Goal: Task Accomplishment & Management: Use online tool/utility

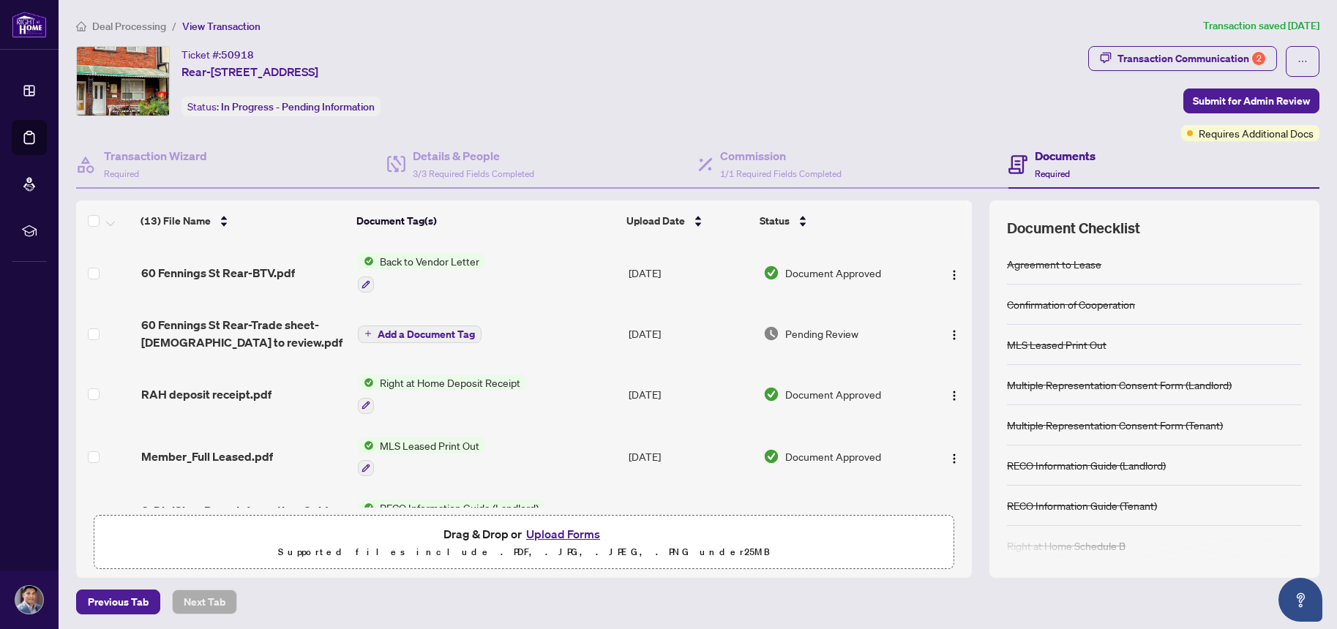
click at [131, 25] on span "Deal Processing" at bounding box center [129, 26] width 74 height 13
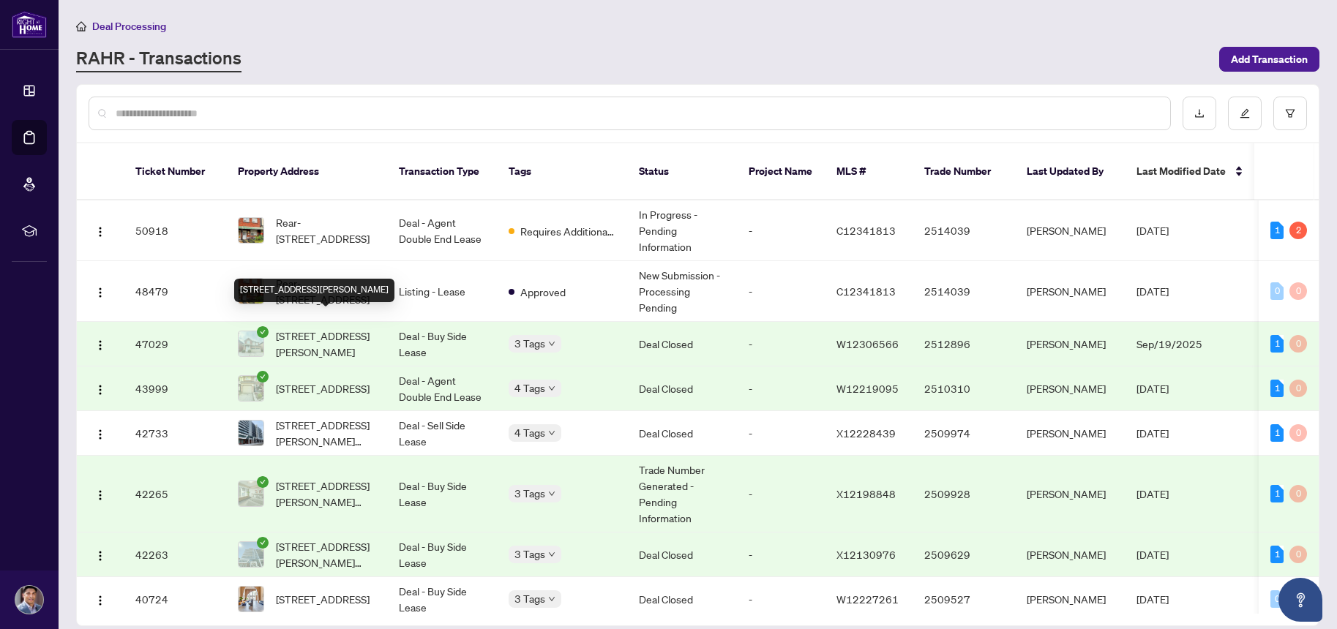
click at [323, 328] on span "[STREET_ADDRESS][PERSON_NAME]" at bounding box center [326, 344] width 100 height 32
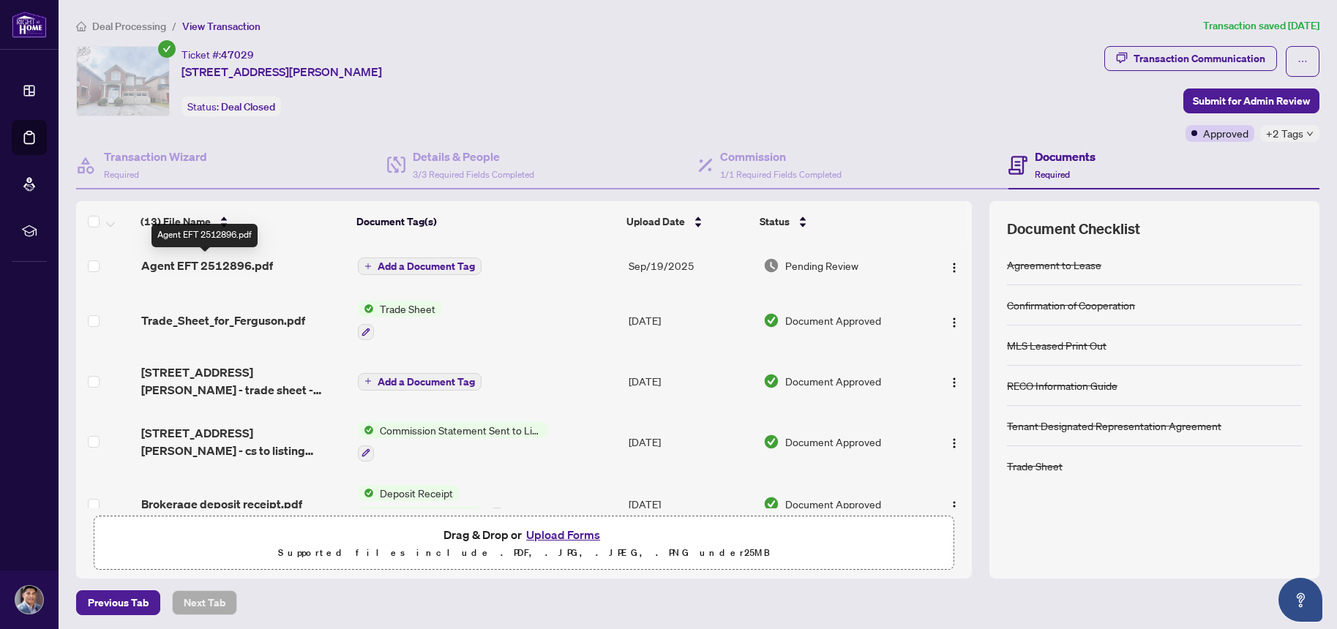
click at [201, 265] on span "Agent EFT 2512896.pdf" at bounding box center [207, 266] width 132 height 18
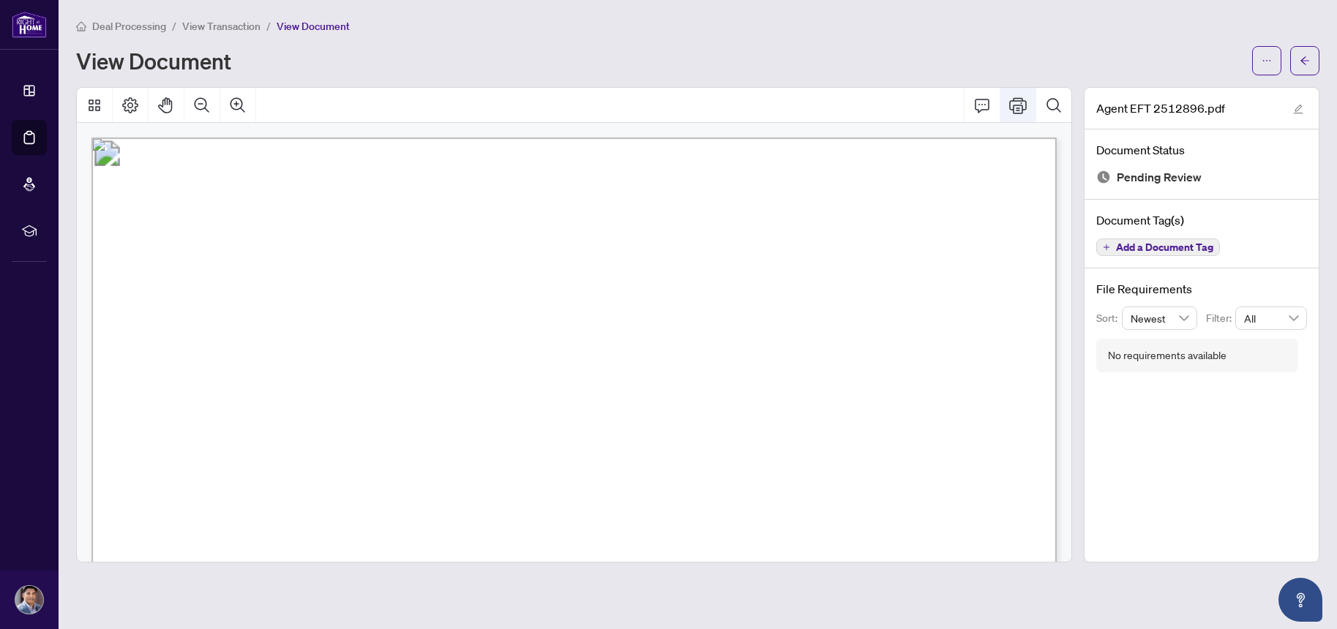
click at [1018, 102] on icon "Print" at bounding box center [1018, 106] width 18 height 18
